Goal: Find specific page/section: Find specific page/section

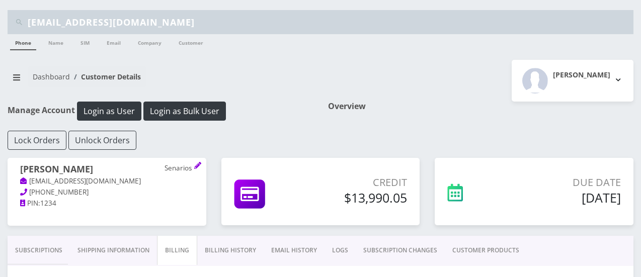
scroll to position [278, 0]
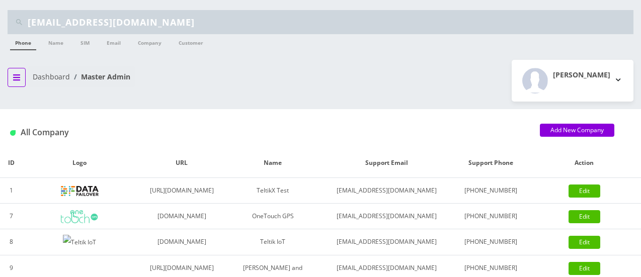
click at [17, 75] on icon "breadcrumb" at bounding box center [16, 78] width 7 height 6
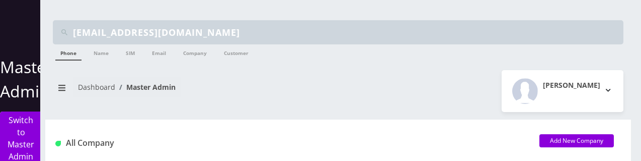
scroll to position [145, 0]
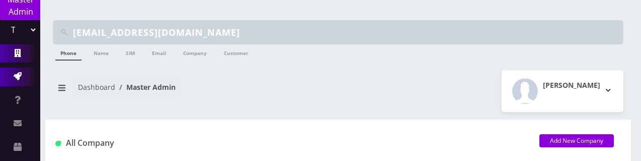
click at [16, 75] on icon at bounding box center [18, 76] width 8 height 8
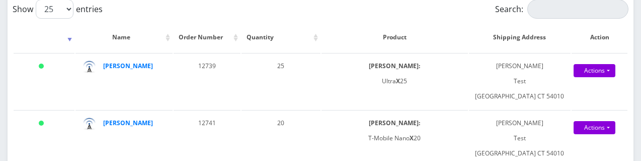
scroll to position [248, 0]
